Goal: Task Accomplishment & Management: Manage account settings

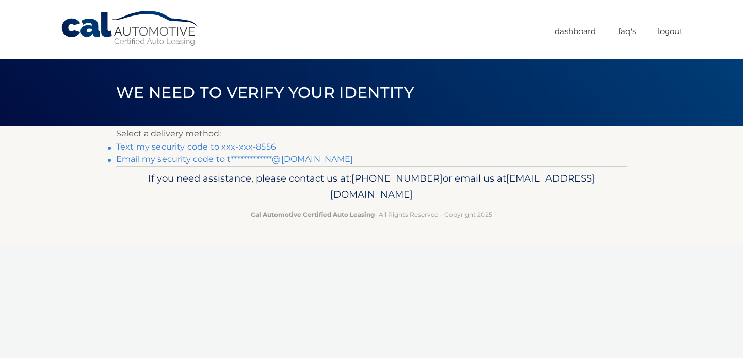
click at [200, 146] on link "Text my security code to xxx-xxx-8556" at bounding box center [196, 147] width 160 height 10
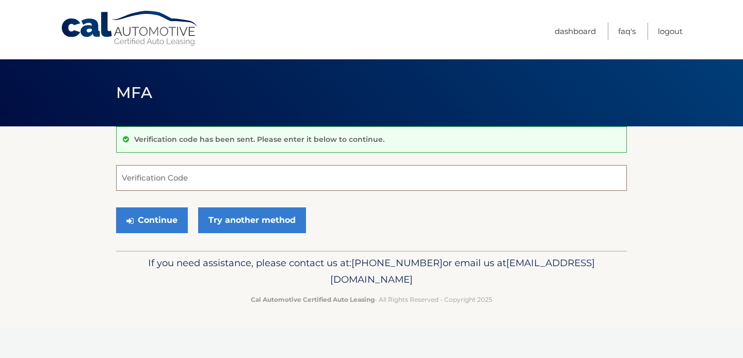
click at [139, 178] on input "Verification Code" at bounding box center [371, 178] width 511 height 26
type input "006122"
click at [163, 215] on button "Continue" at bounding box center [152, 220] width 72 height 26
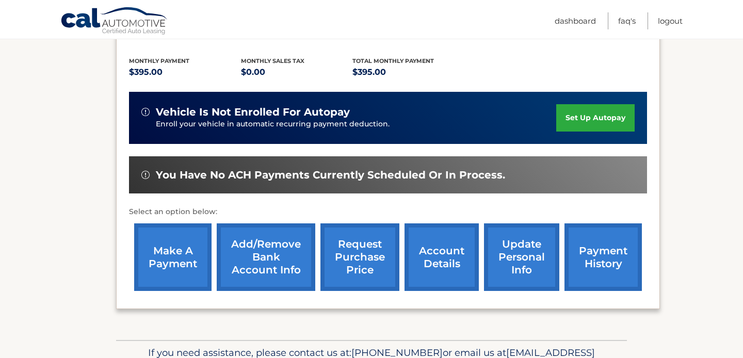
scroll to position [208, 0]
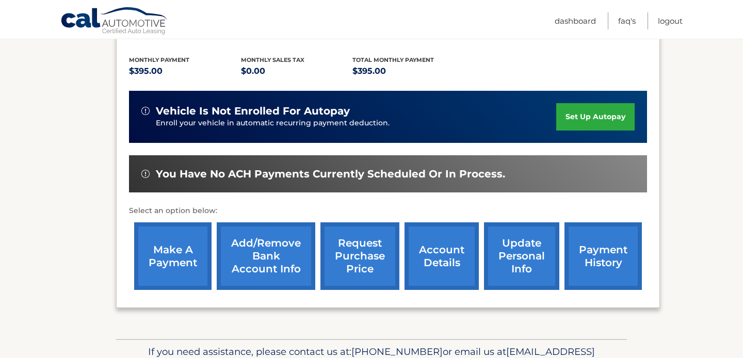
click at [173, 246] on link "make a payment" at bounding box center [172, 256] width 77 height 68
click at [671, 19] on link "Logout" at bounding box center [670, 20] width 25 height 17
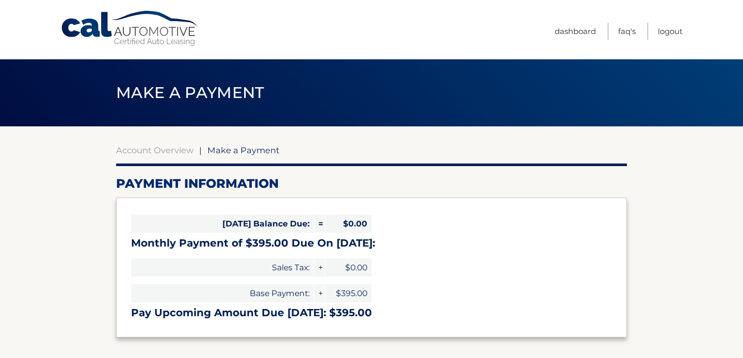
select select "Mjk2MmFiNTktYTczYS00Y2QwLWFjNzAtZTEyNjgwNGZmZTJm"
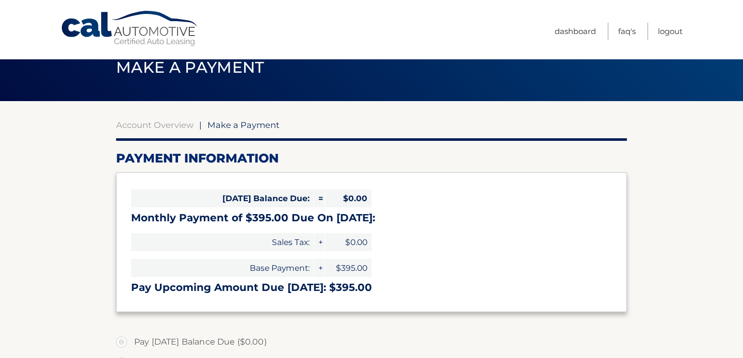
scroll to position [3, 0]
